Goal: Task Accomplishment & Management: Manage account settings

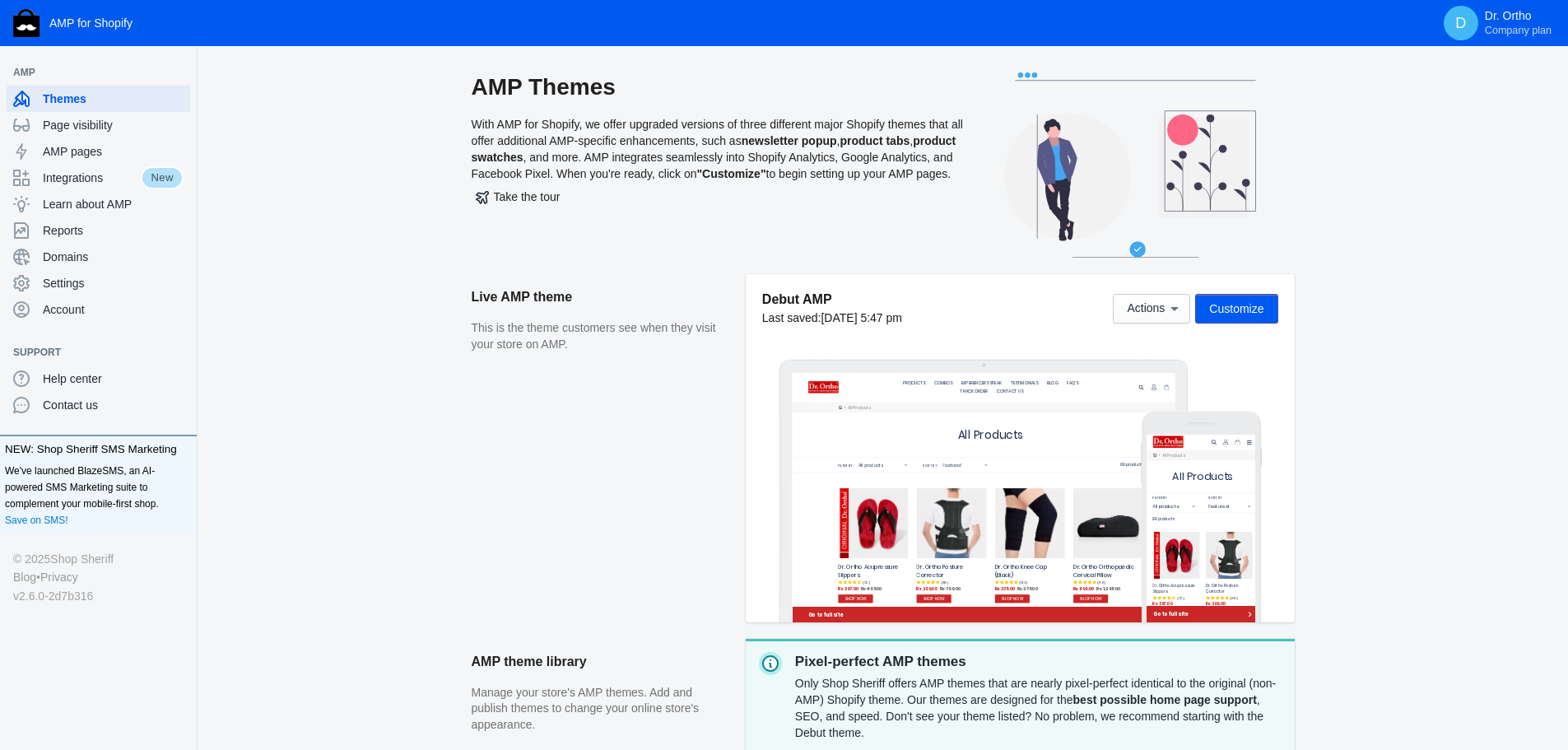
click at [1258, 305] on span "Customize" at bounding box center [1236, 308] width 55 height 13
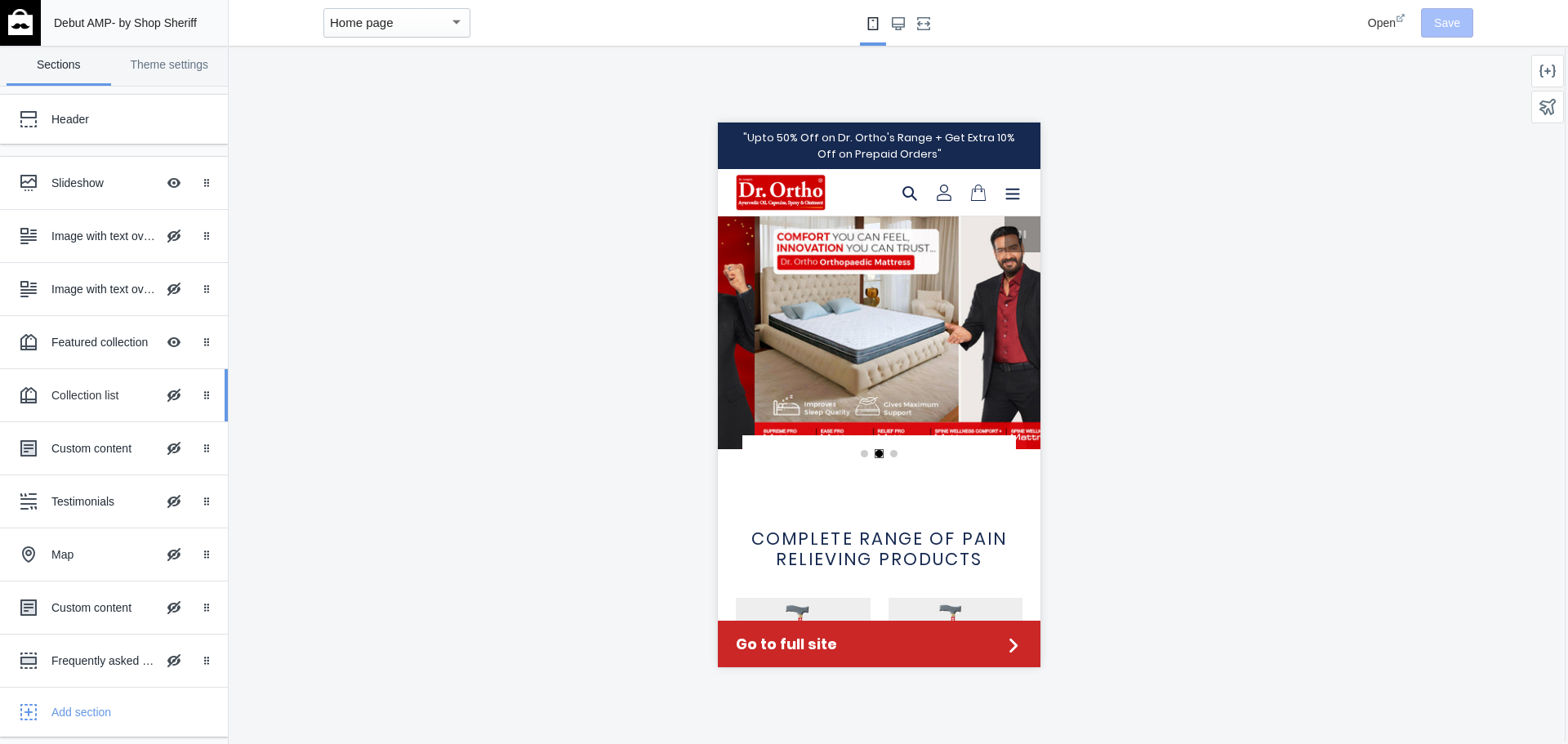
scroll to position [0, 621]
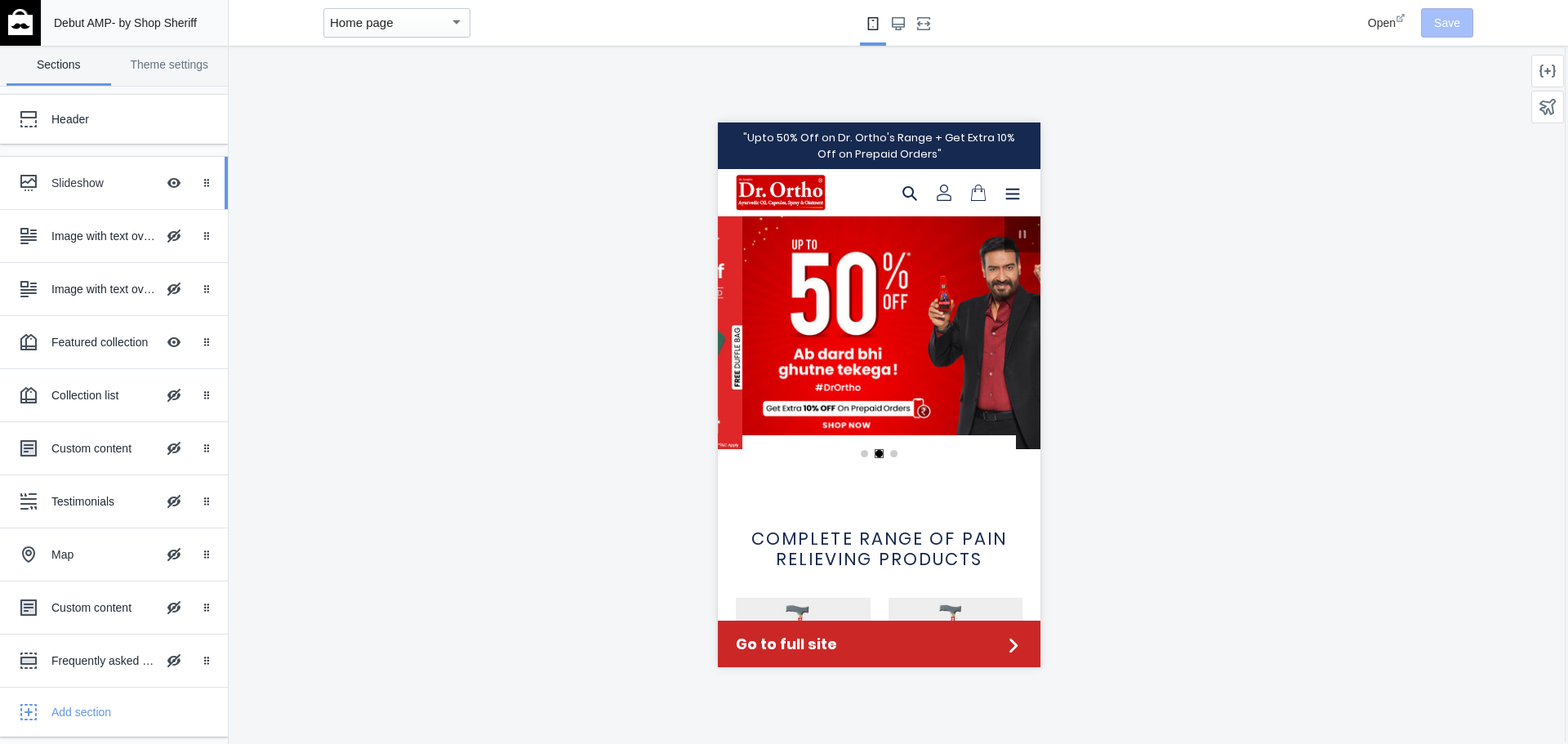
click at [70, 173] on div "Slideshow Hide Image with text overlay" at bounding box center [102, 183] width 179 height 36
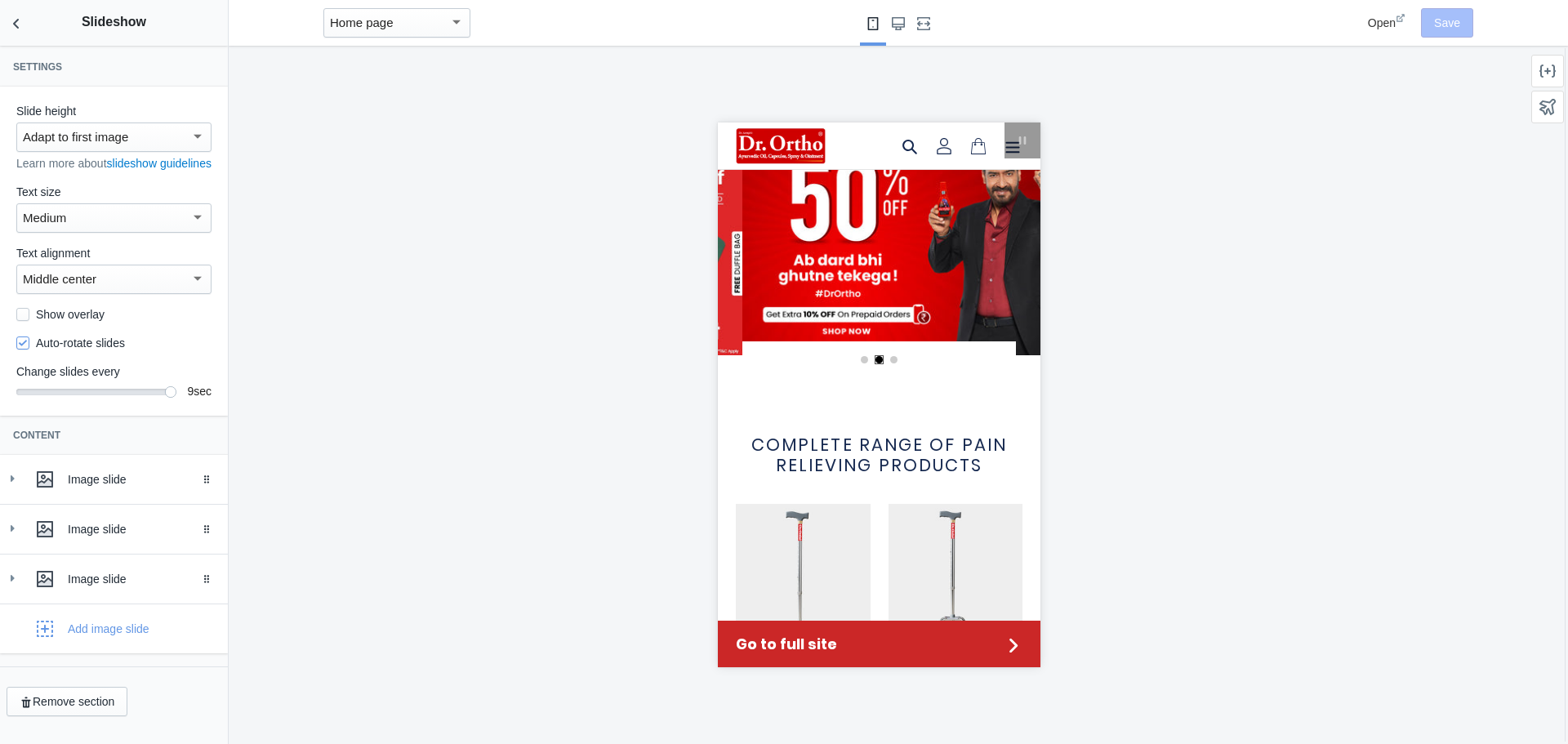
scroll to position [6, 0]
click at [15, 487] on icon at bounding box center [12, 478] width 16 height 16
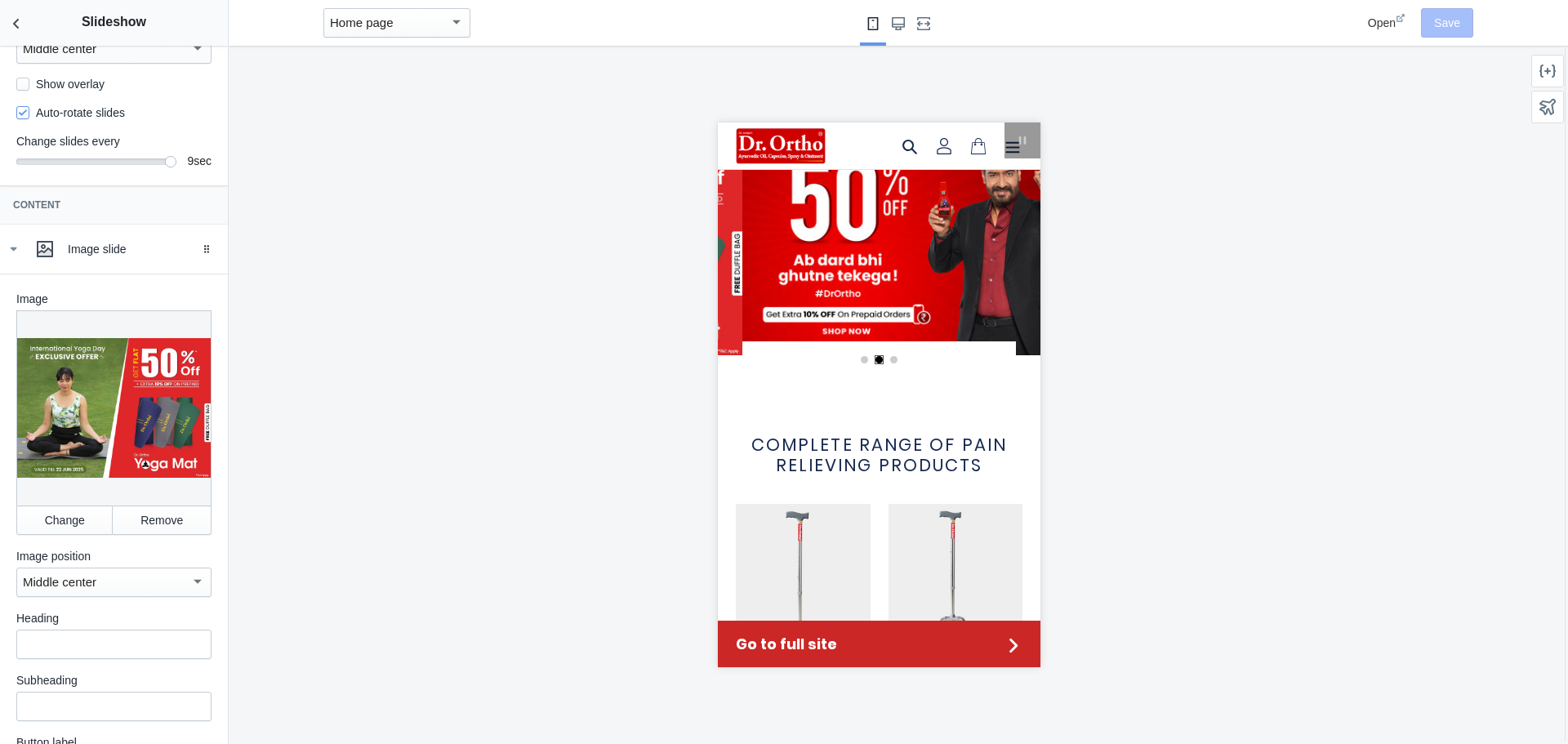
scroll to position [251, 0]
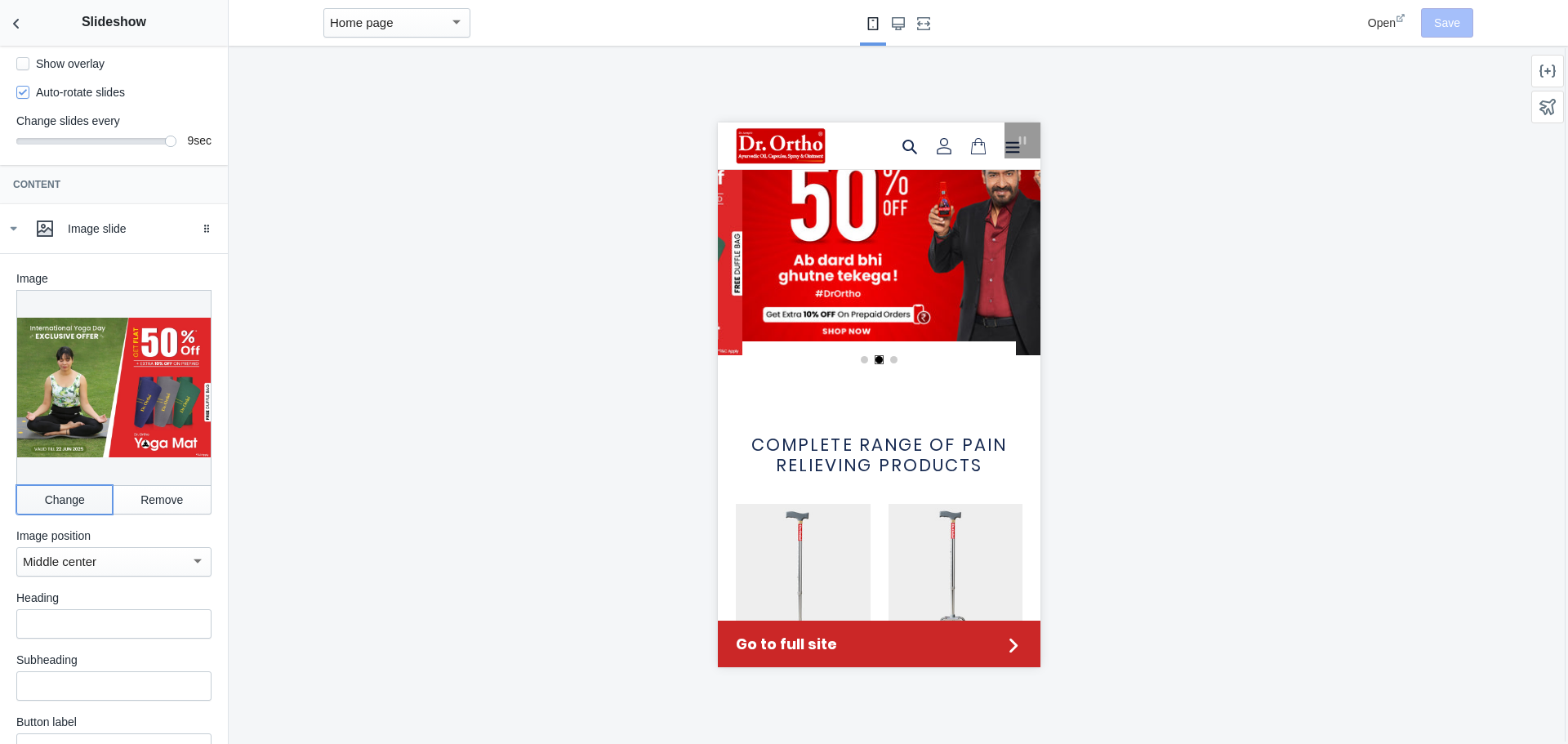
click at [84, 506] on button "Change" at bounding box center [64, 500] width 96 height 30
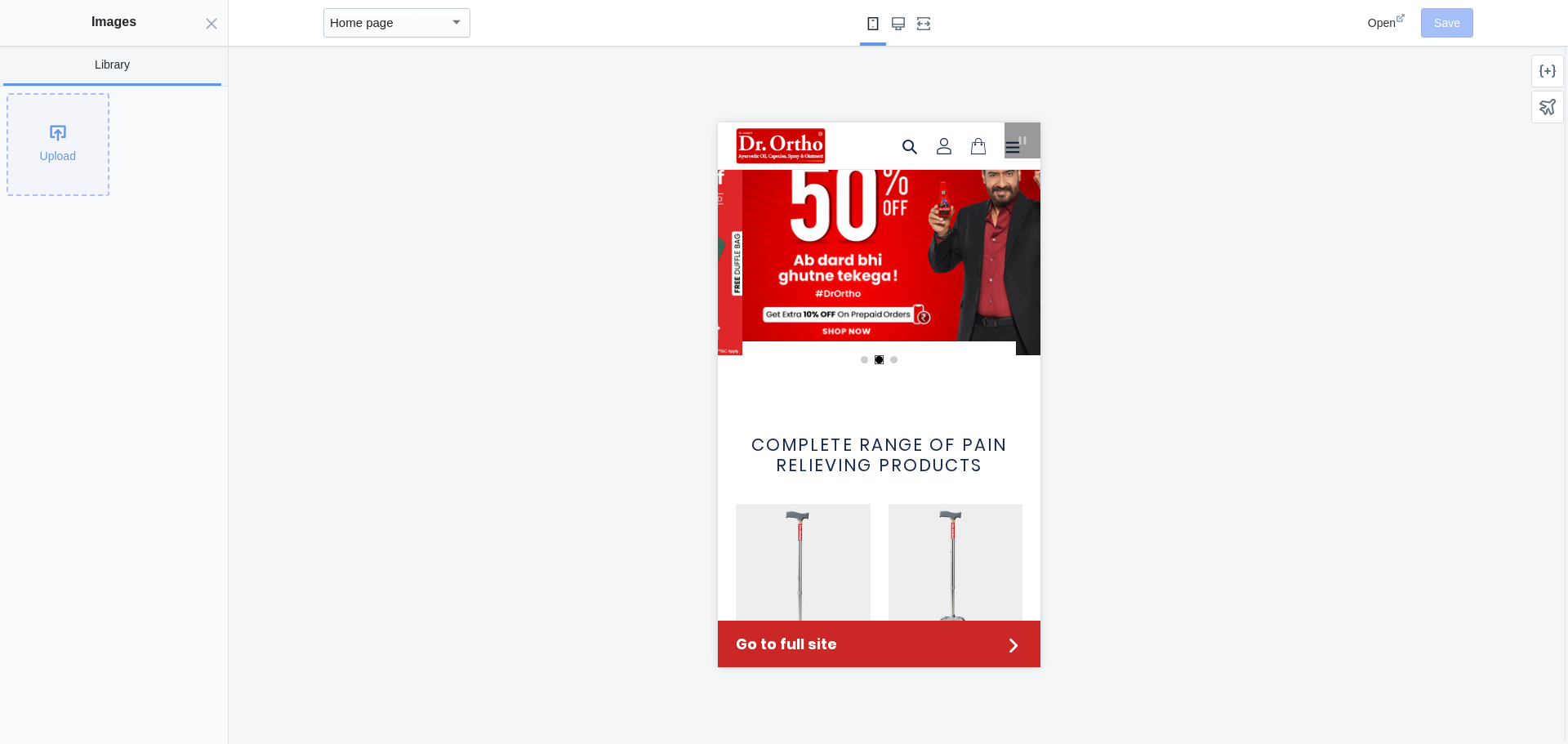
click at [86, 169] on div "Upload" at bounding box center [58, 144] width 99 height 99
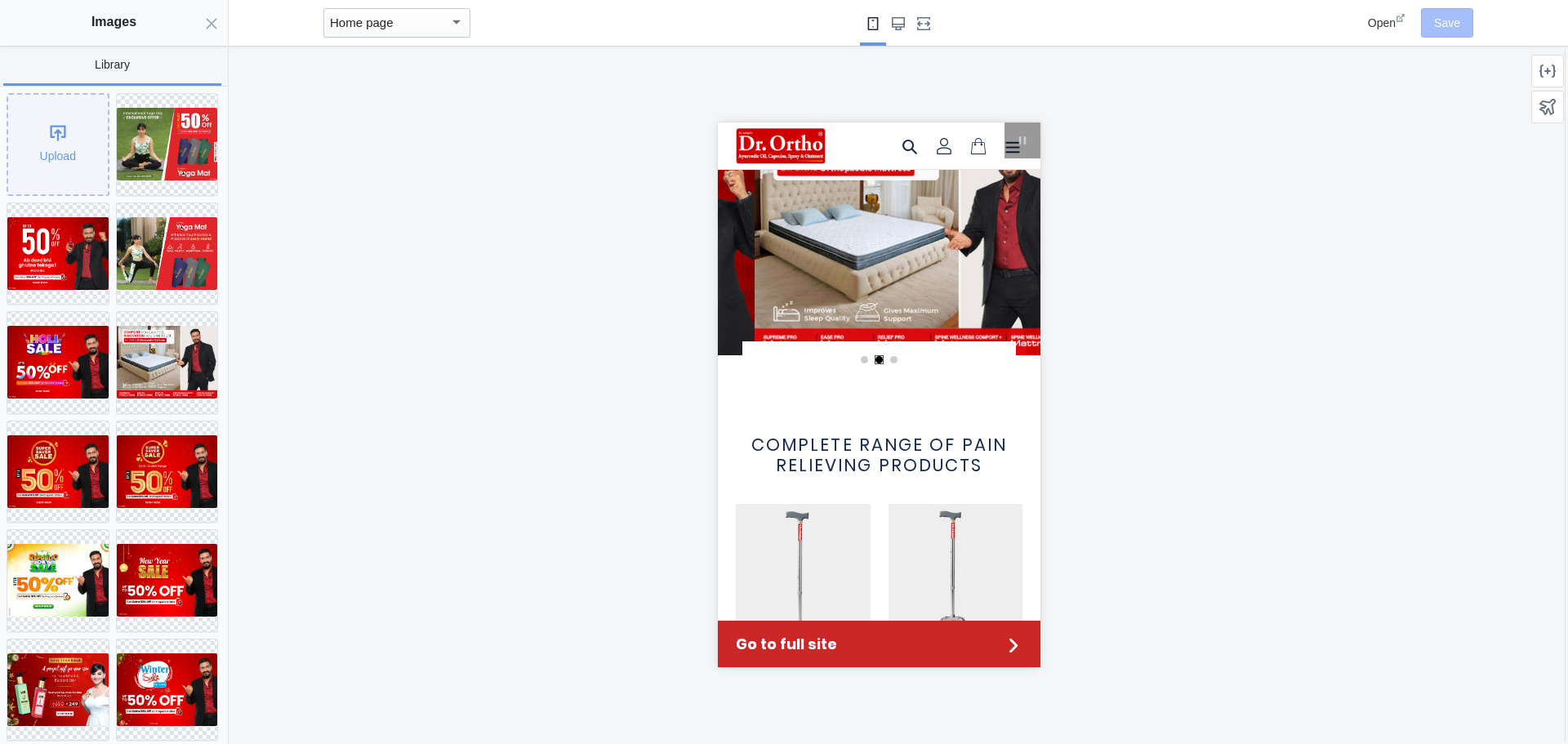
scroll to position [0, 621]
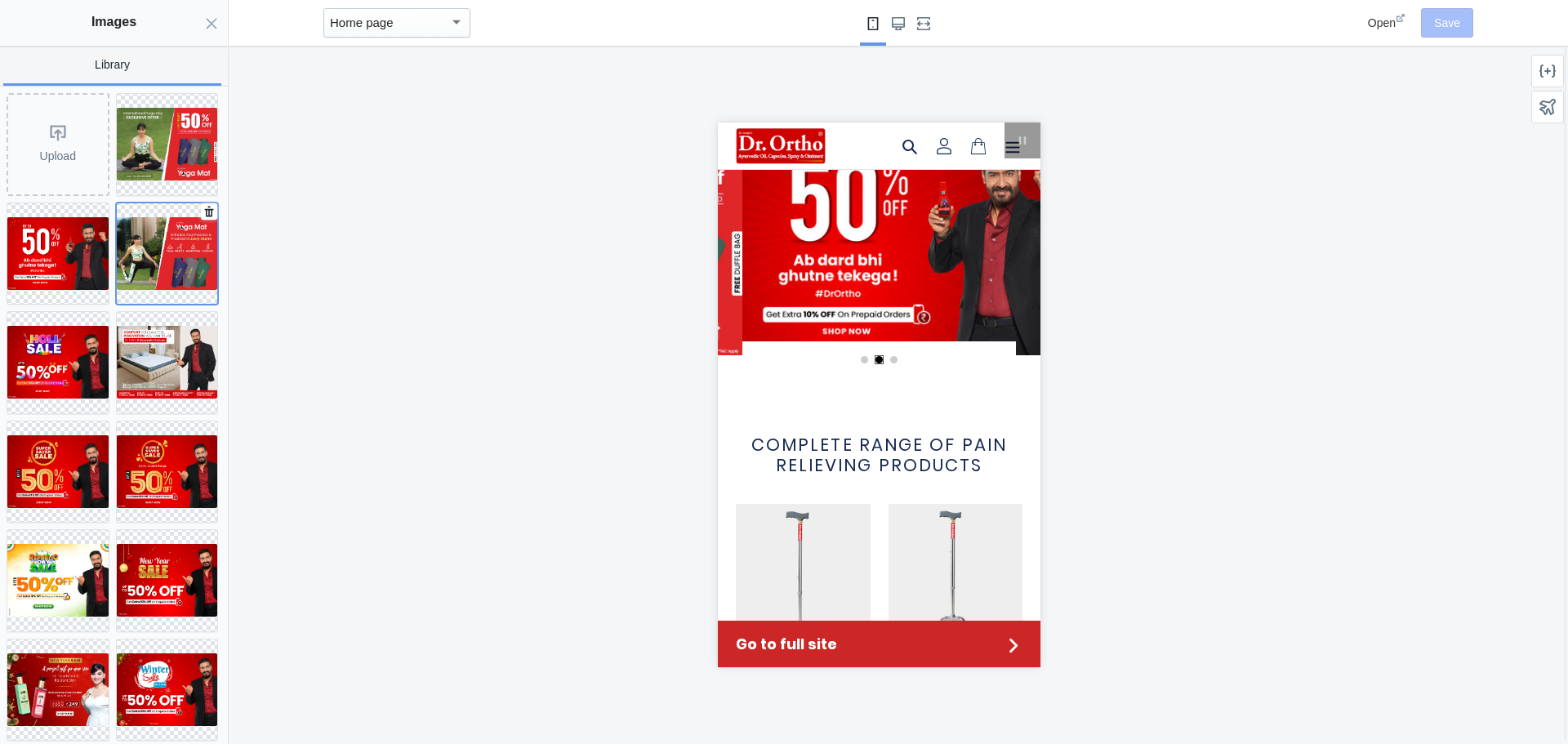
click at [151, 245] on img at bounding box center [167, 253] width 101 height 72
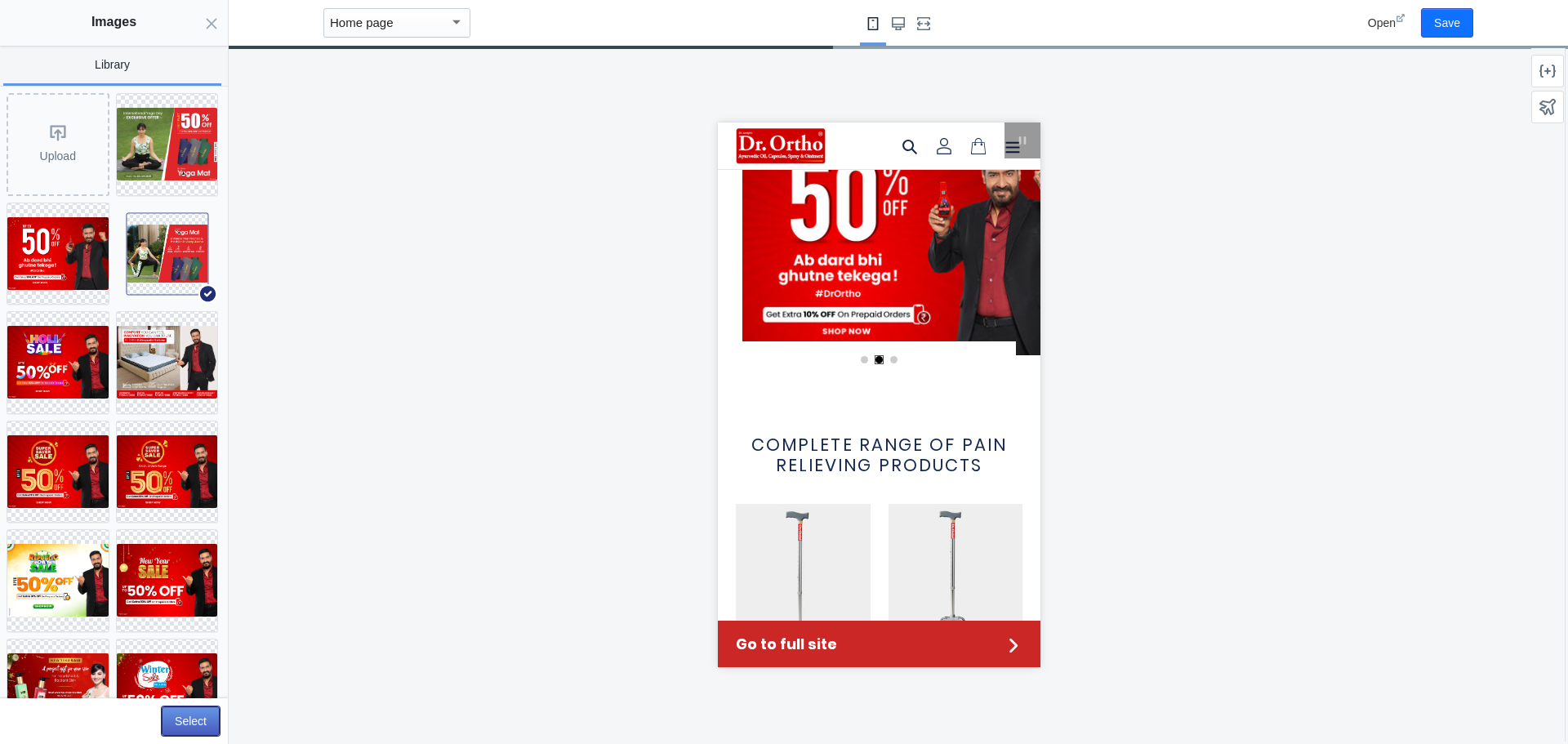
click at [188, 722] on button "Select" at bounding box center [191, 721] width 58 height 30
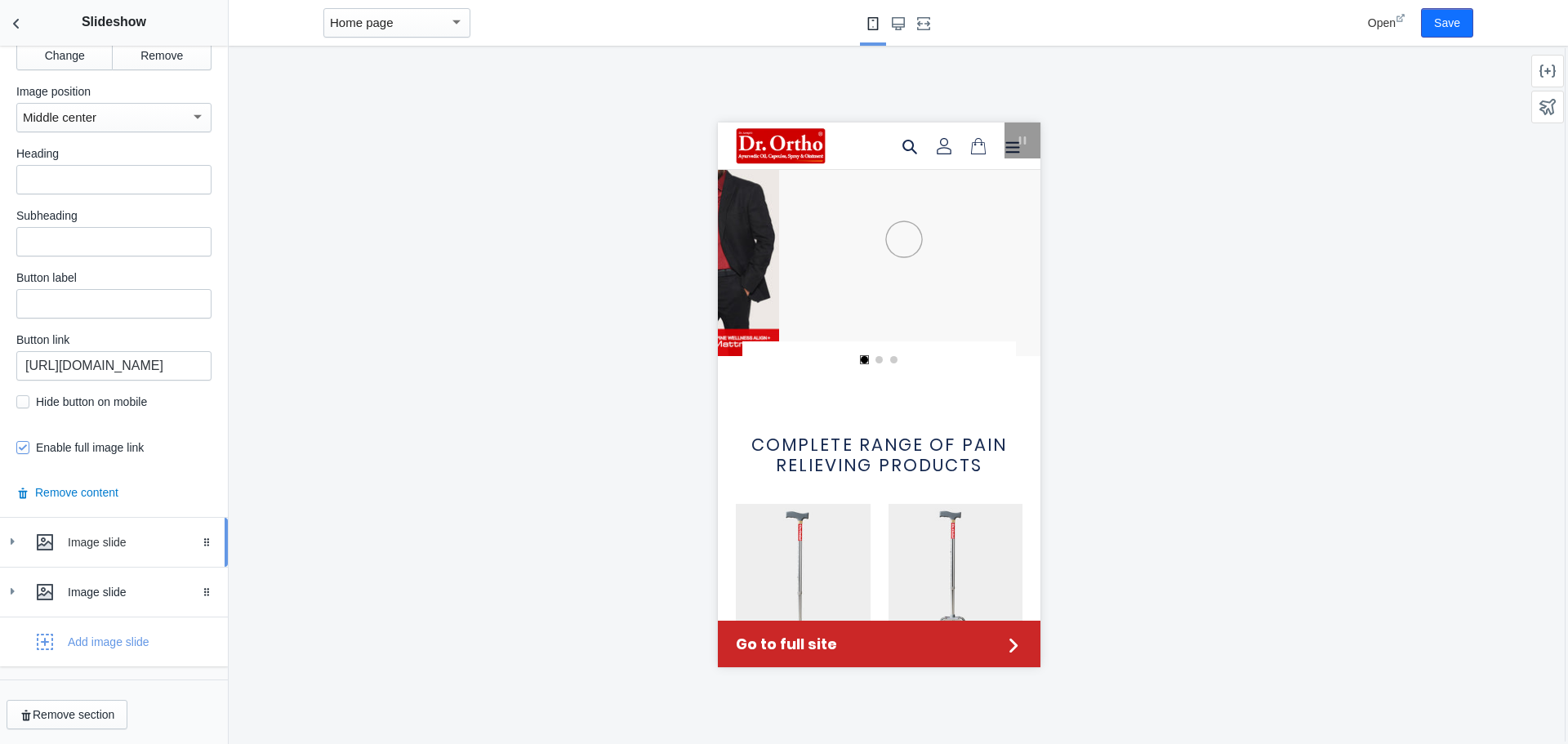
click at [14, 539] on icon at bounding box center [12, 541] width 16 height 16
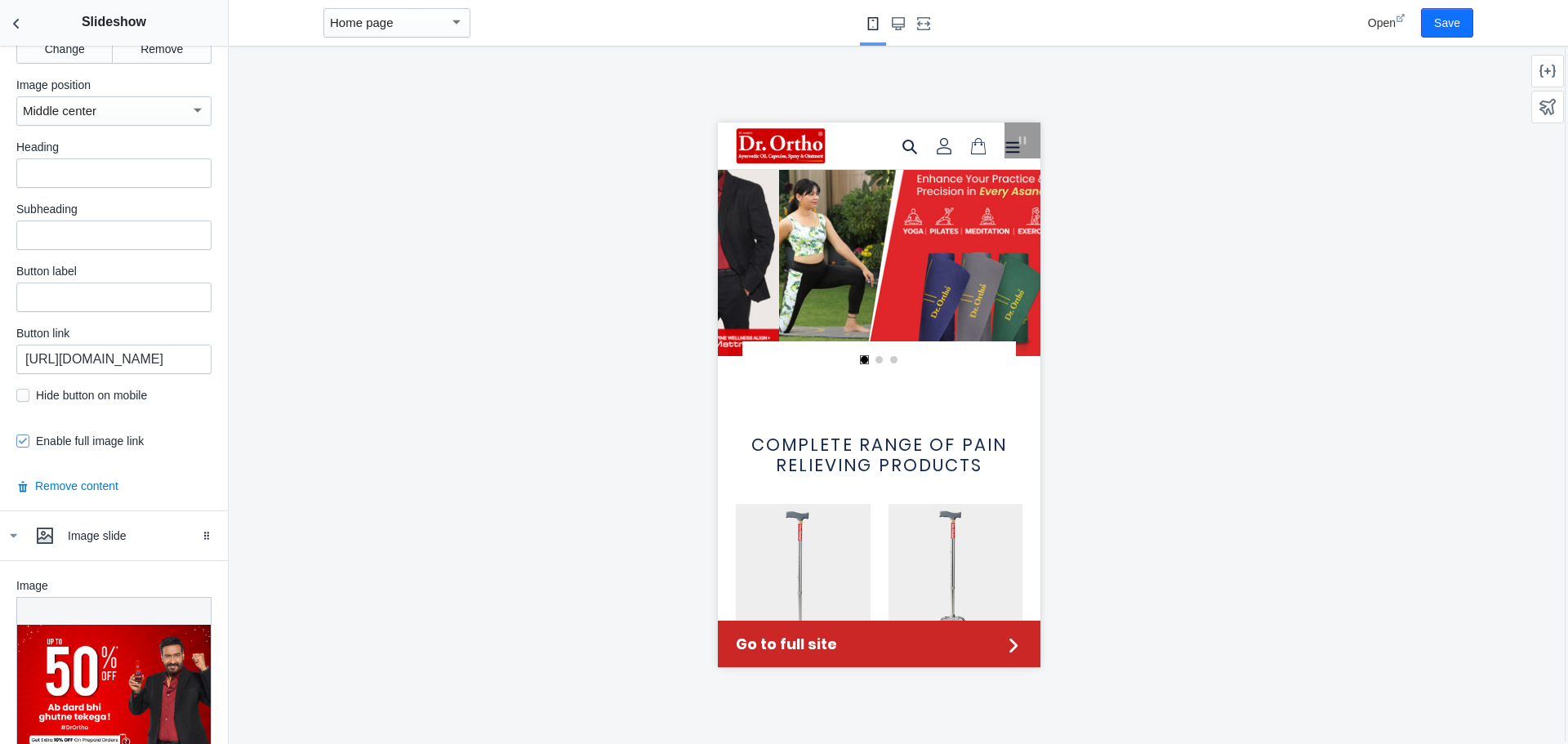
scroll to position [375, 0]
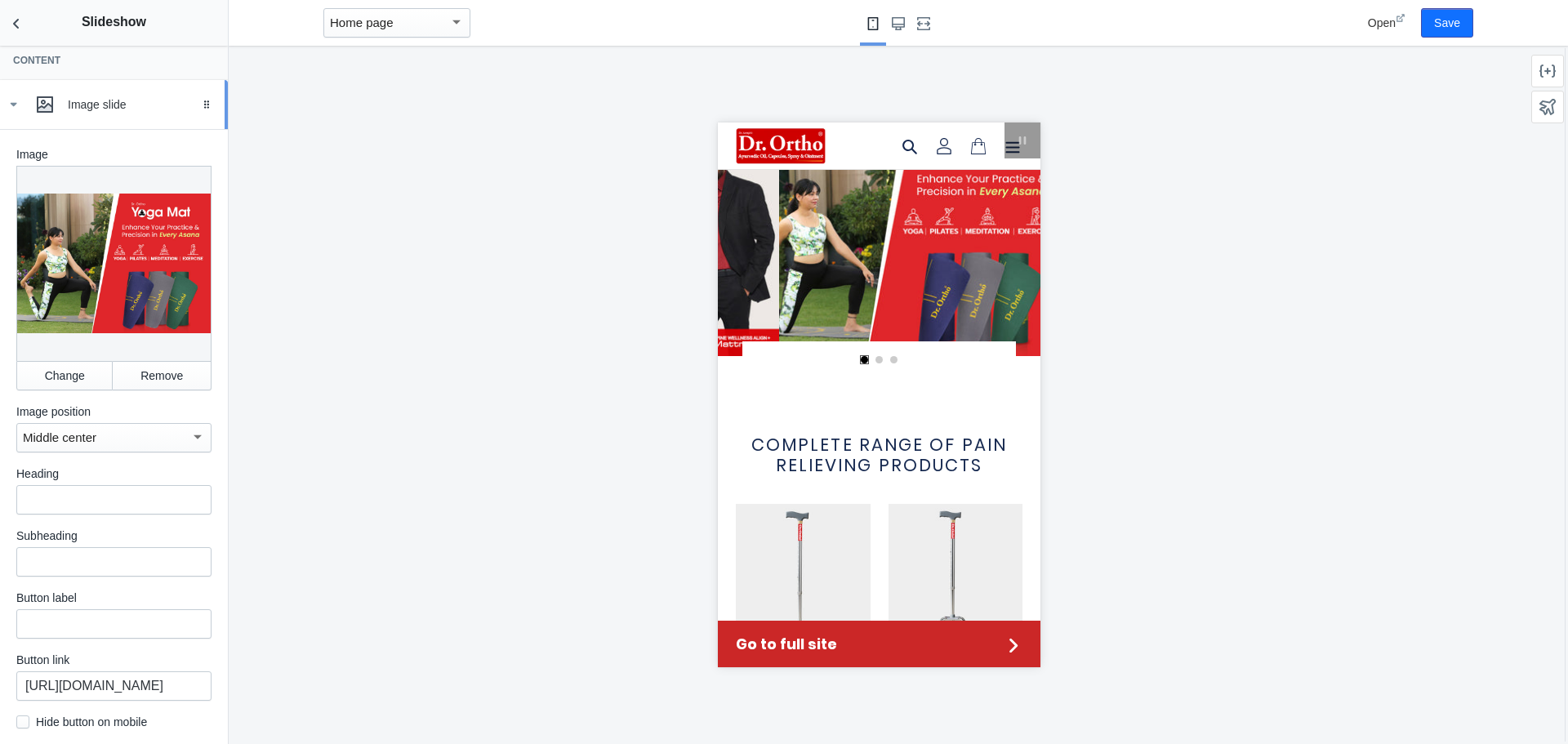
click at [17, 113] on icon at bounding box center [13, 104] width 16 height 16
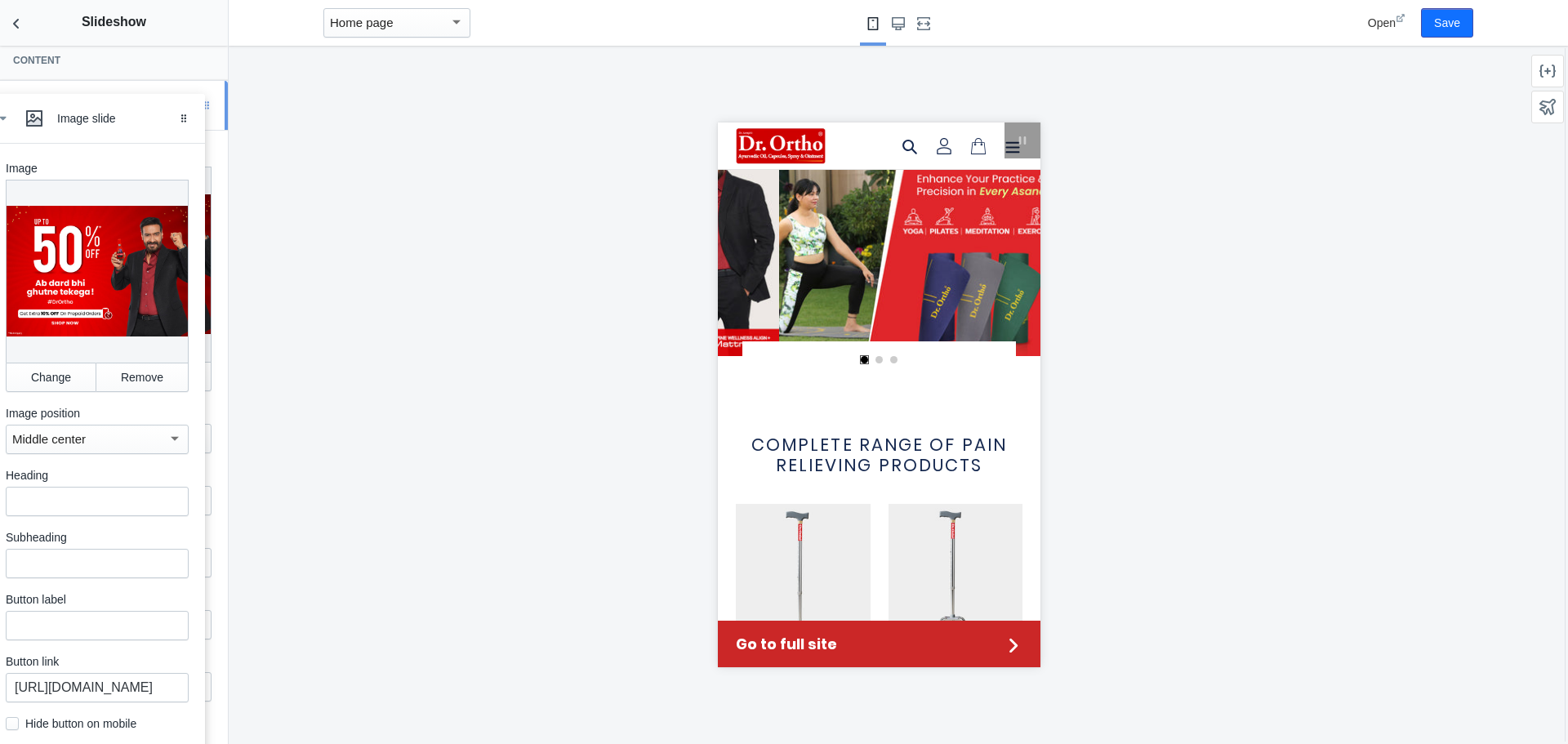
drag, startPoint x: 196, startPoint y: 174, endPoint x: 185, endPoint y: 120, distance: 55.1
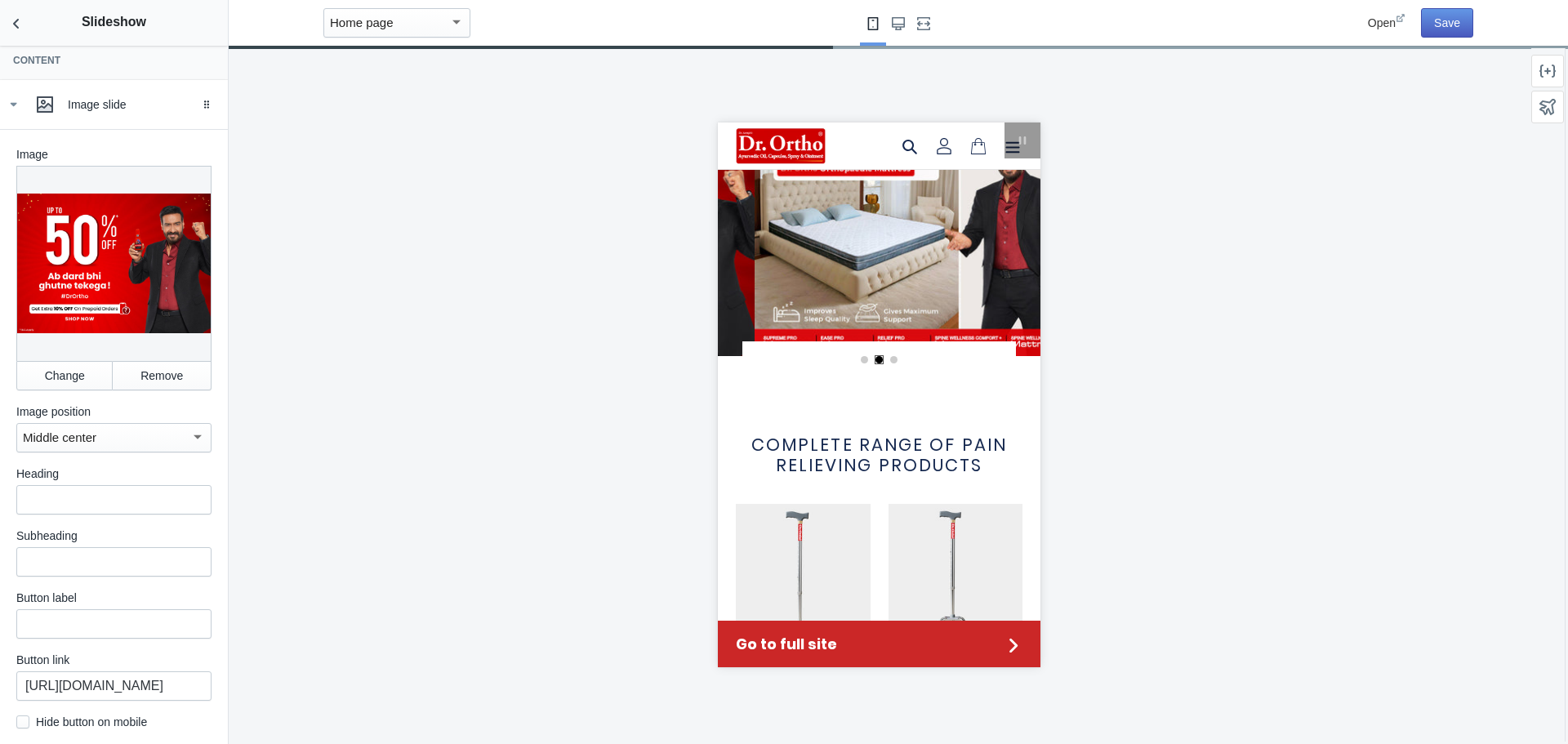
scroll to position [0, 621]
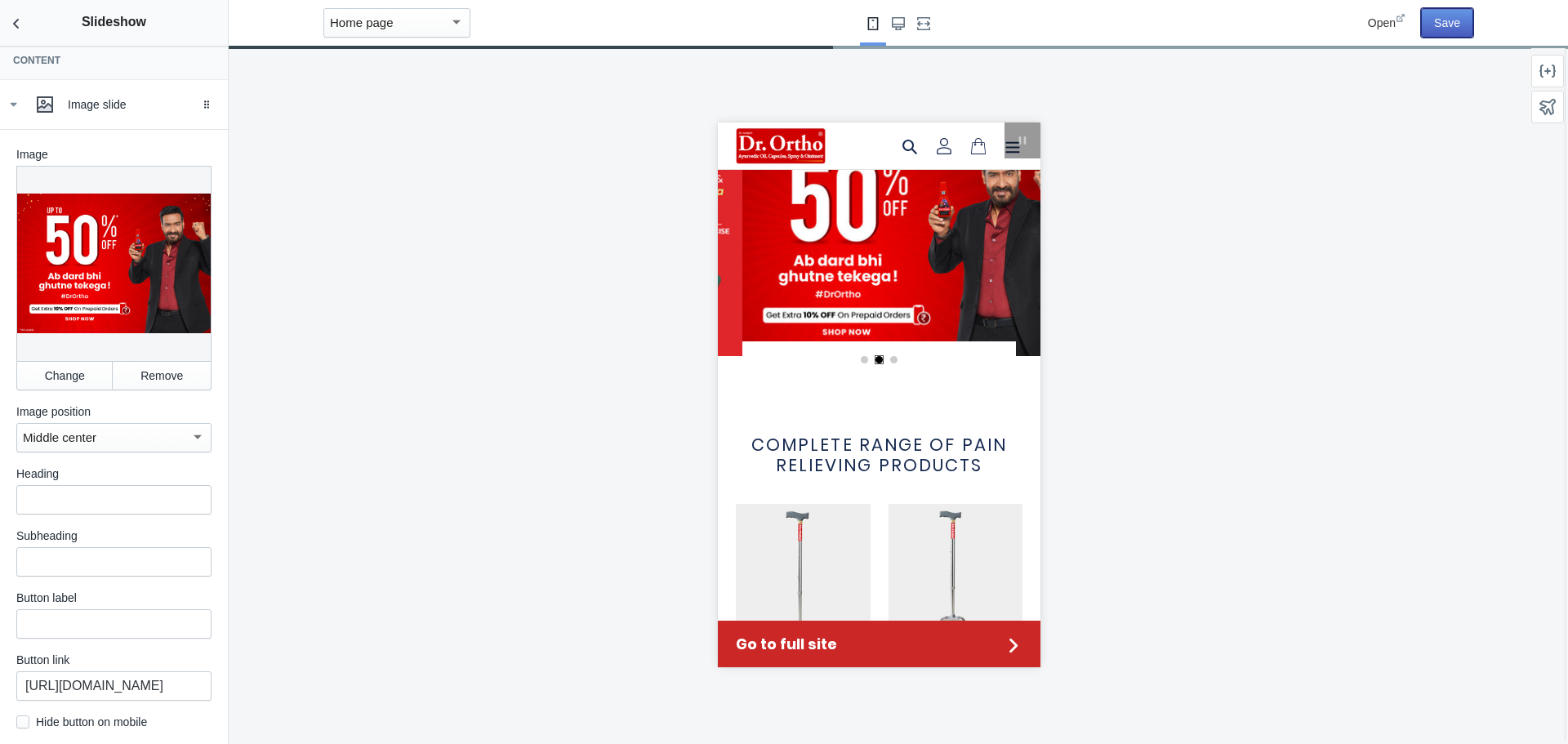
click at [1441, 21] on button "Save" at bounding box center [1447, 23] width 53 height 30
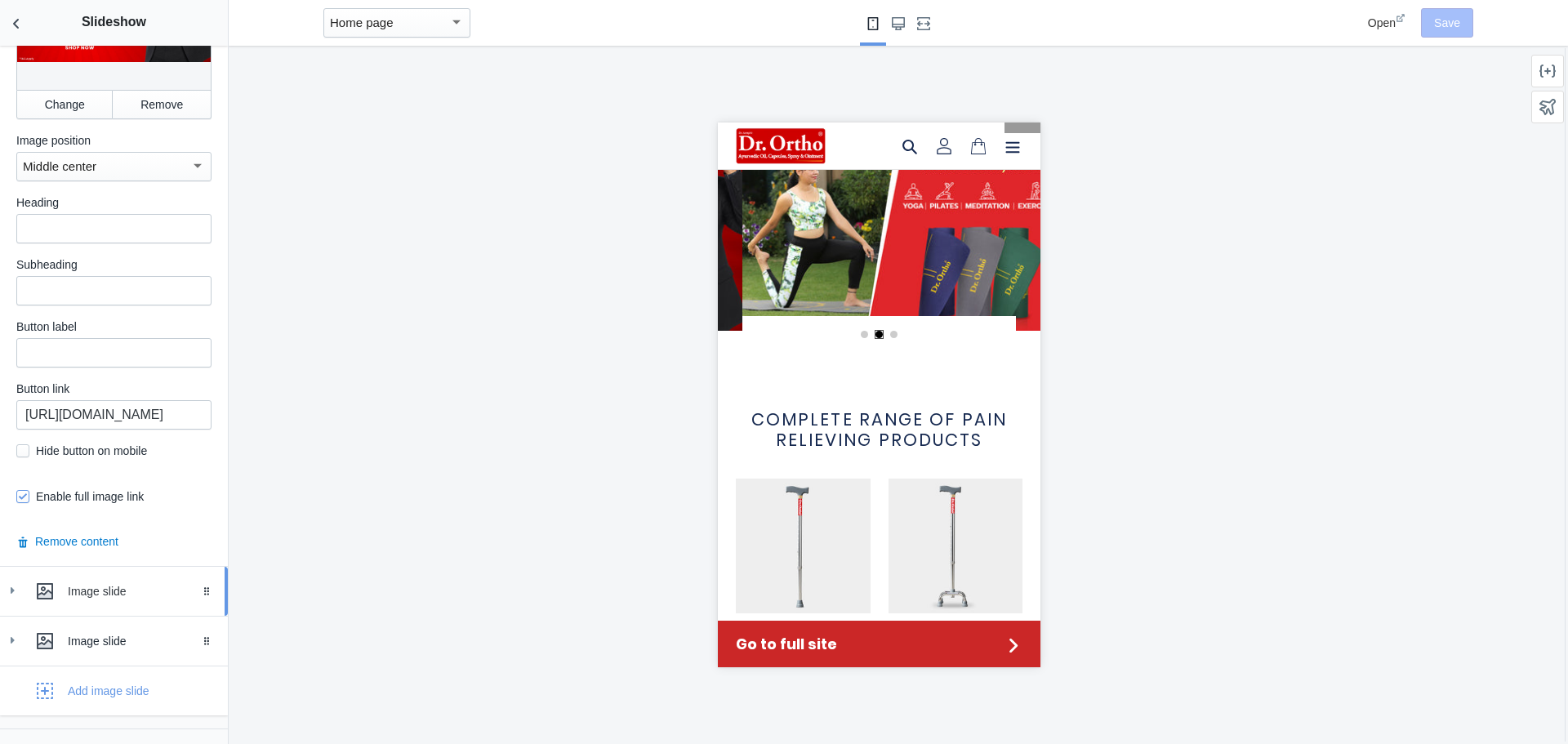
scroll to position [701, 0]
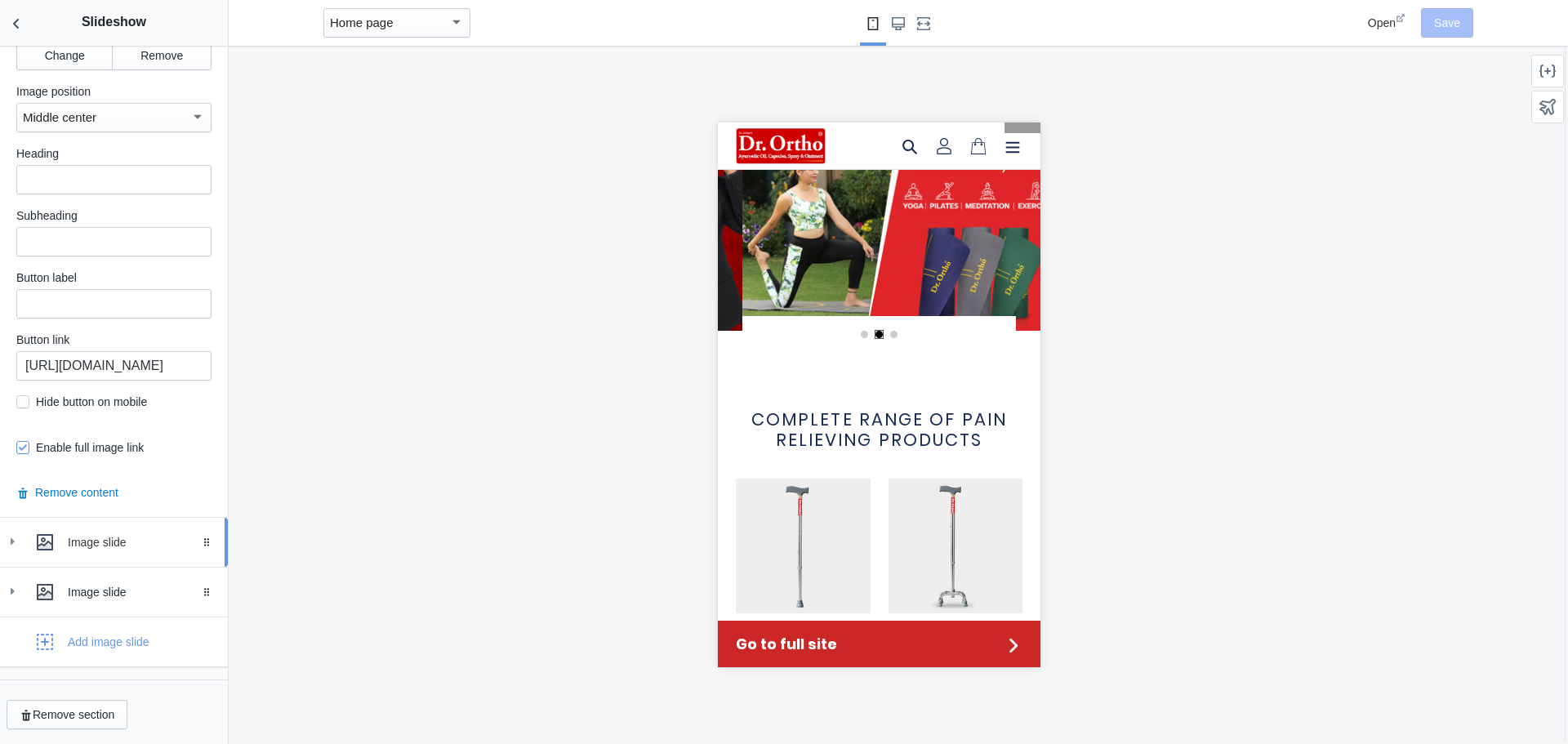
click at [7, 548] on div at bounding box center [12, 541] width 16 height 17
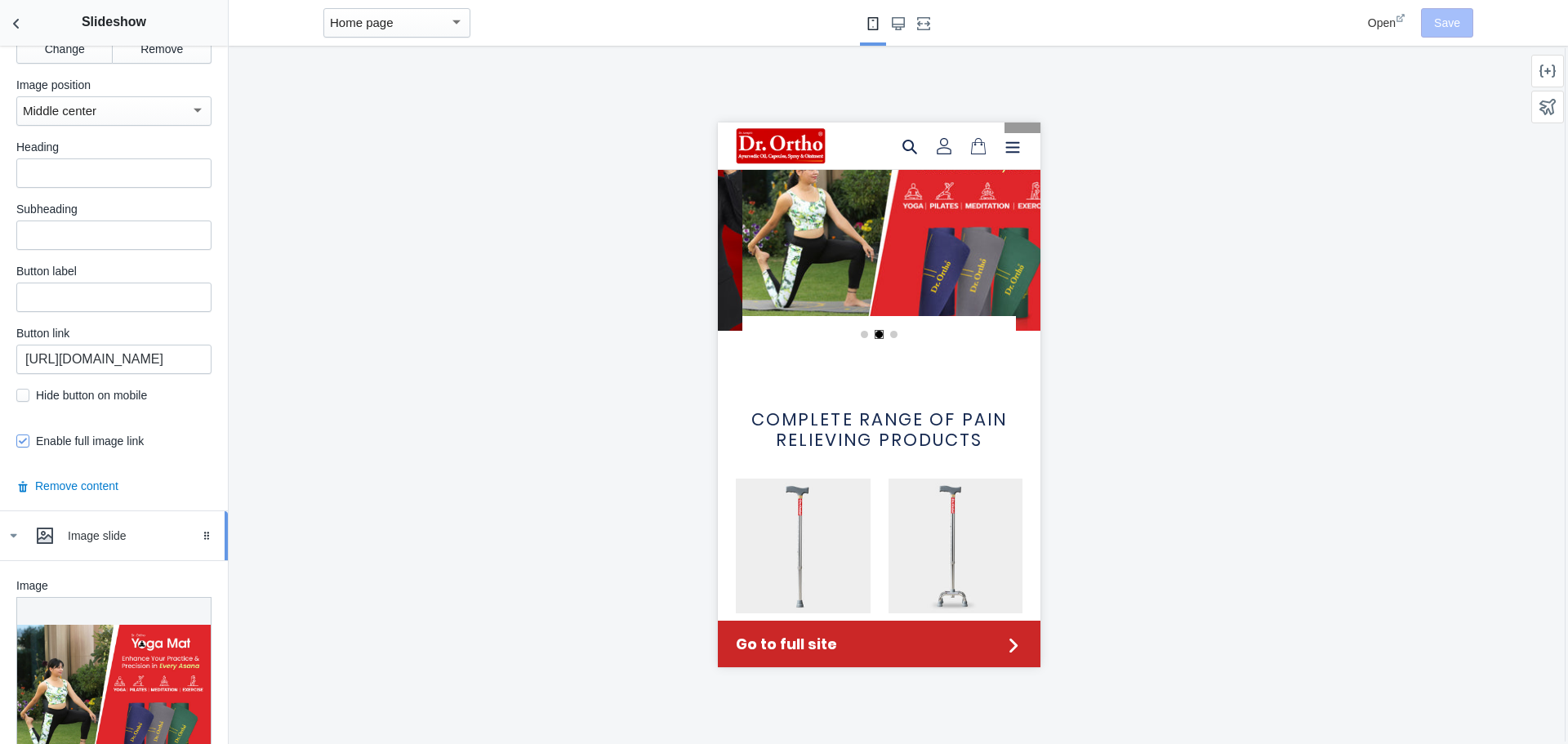
click at [16, 543] on icon at bounding box center [13, 536] width 16 height 16
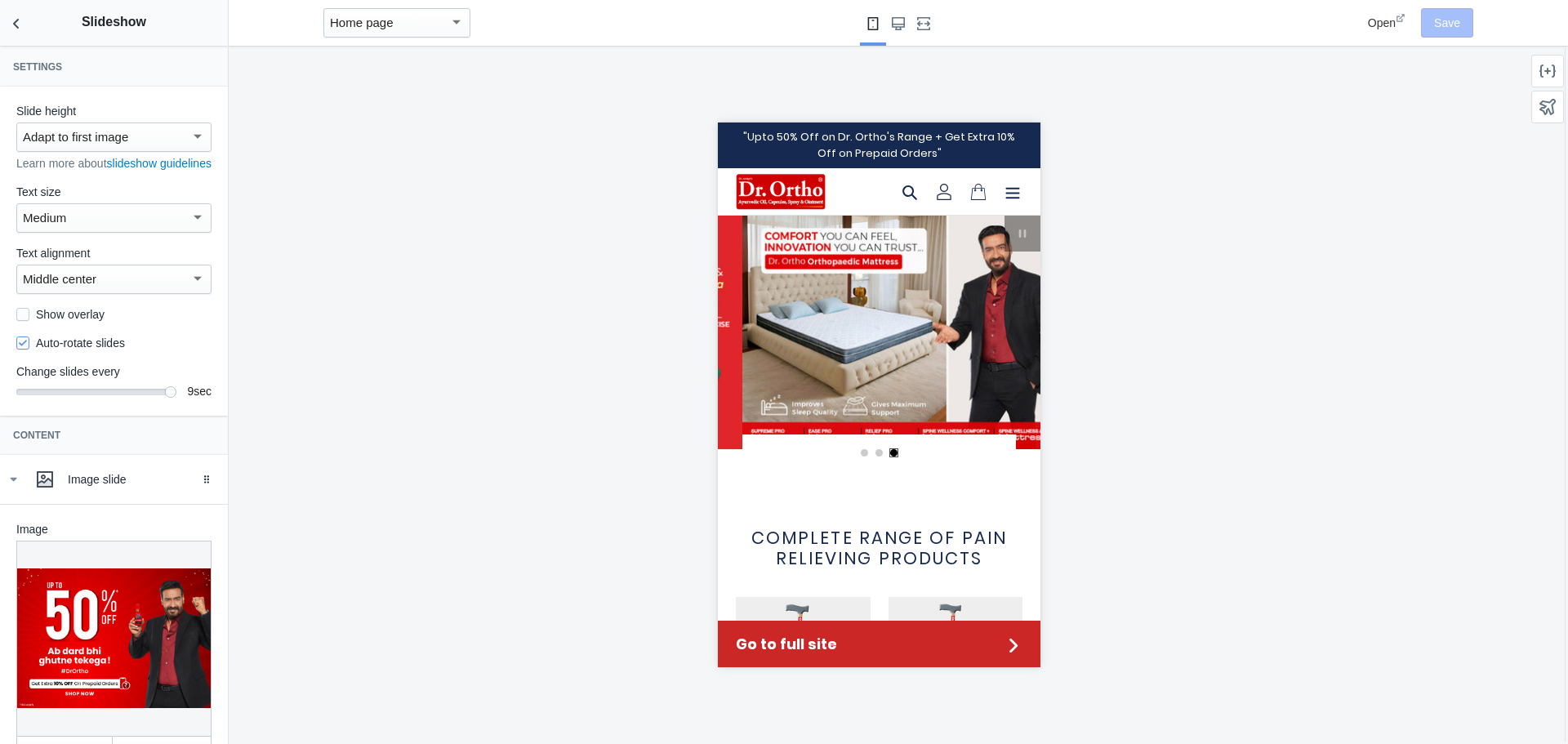
scroll to position [0, 0]
